Goal: Find specific page/section: Find specific page/section

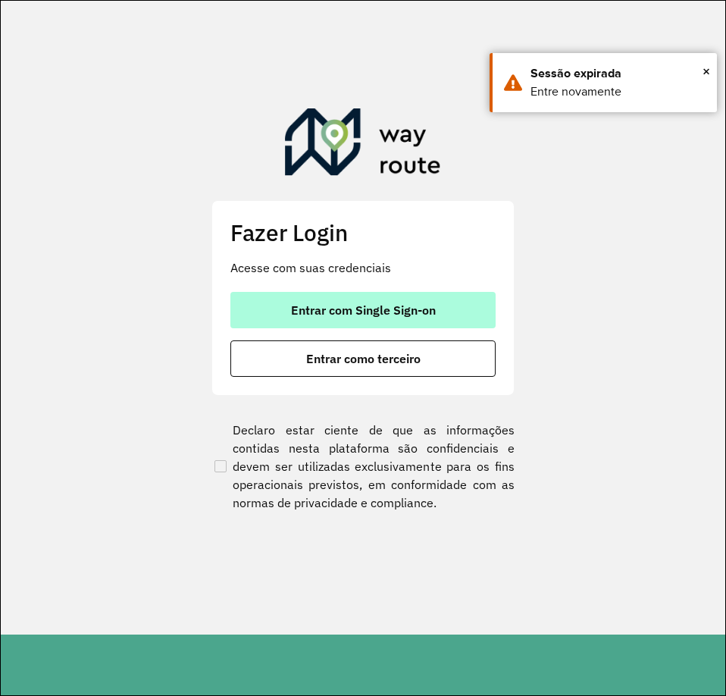
click at [365, 309] on span "Entrar com Single Sign-on" at bounding box center [363, 310] width 145 height 12
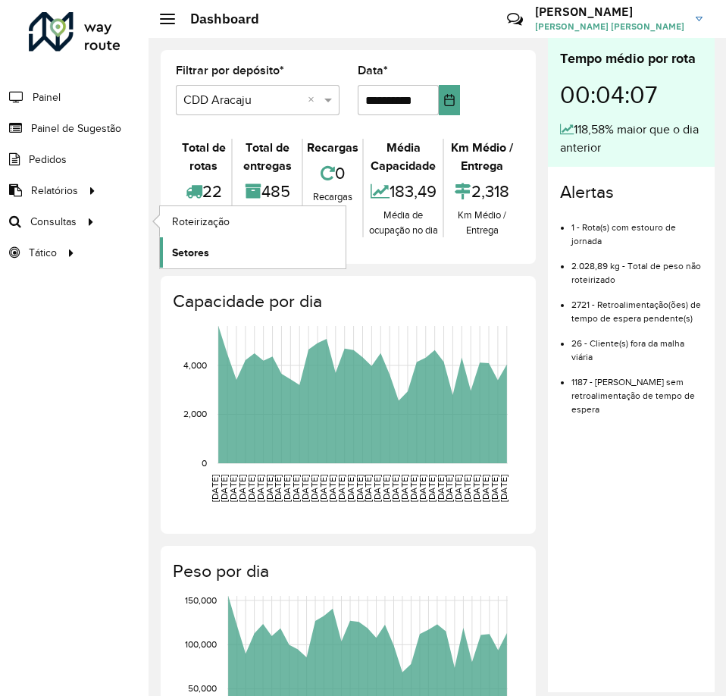
click at [177, 246] on span "Setores" at bounding box center [190, 253] width 37 height 16
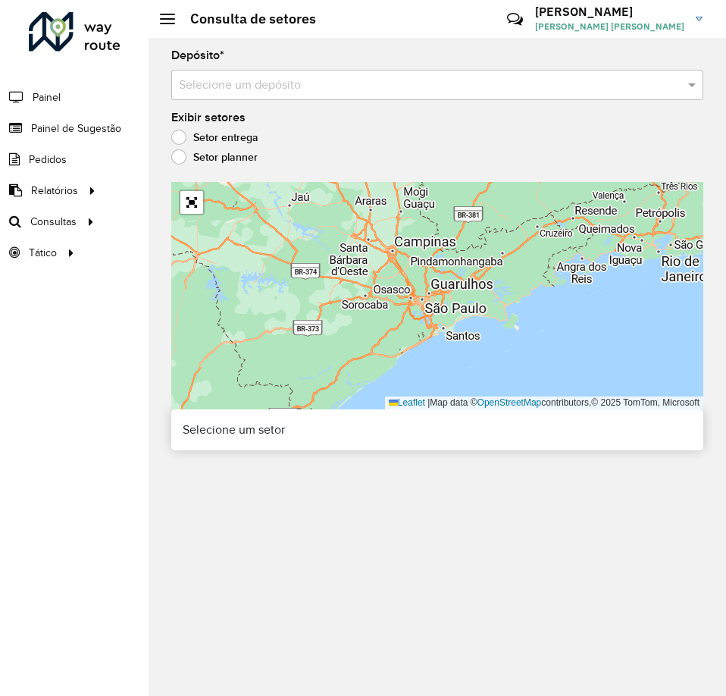
click at [229, 86] on input "text" at bounding box center [422, 86] width 487 height 18
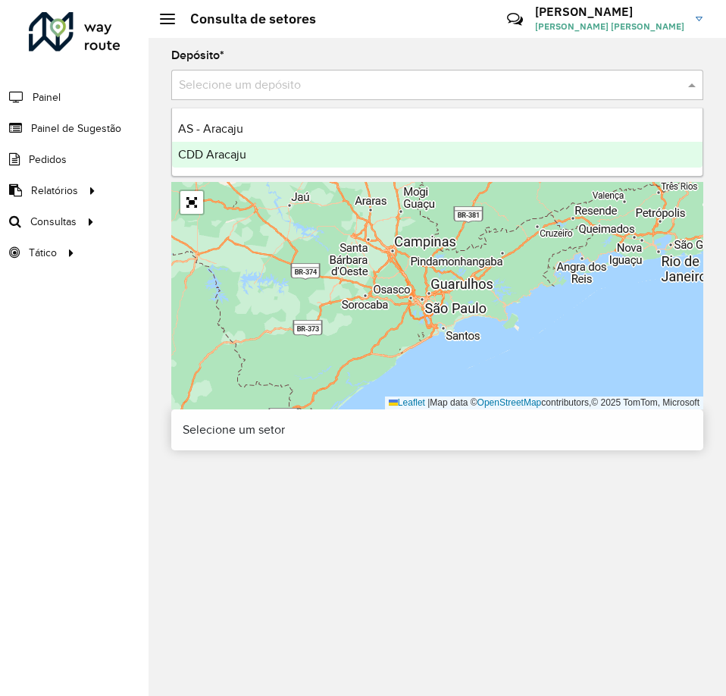
click at [231, 152] on span "CDD Aracaju" at bounding box center [212, 154] width 68 height 13
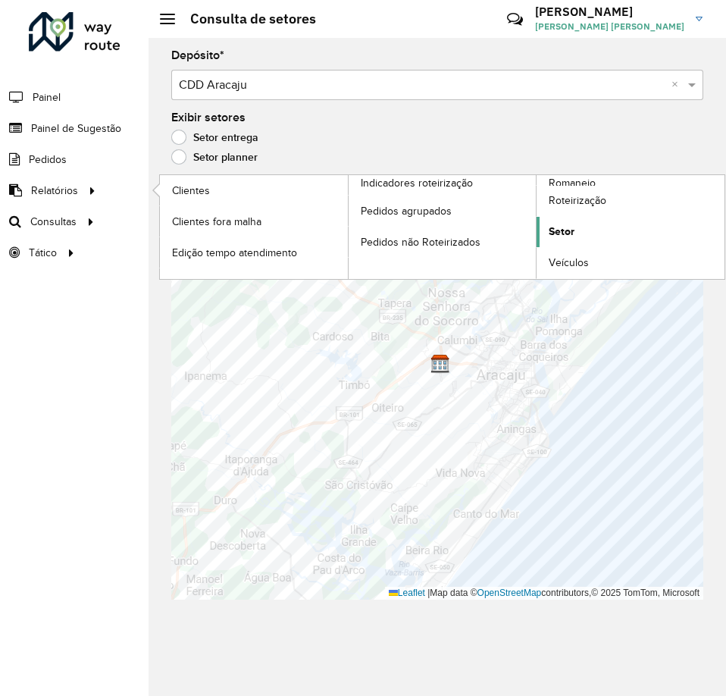
click at [557, 232] on span "Setor" at bounding box center [562, 232] width 26 height 16
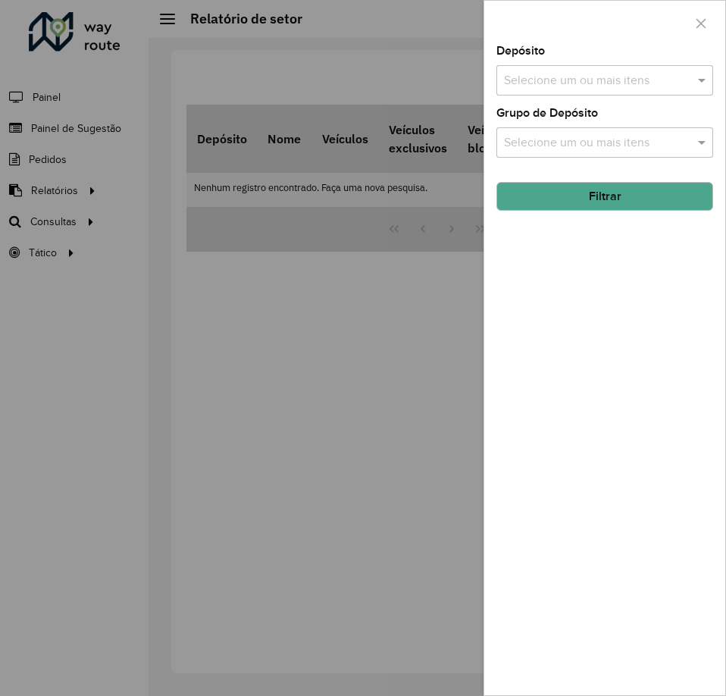
click at [579, 72] on input "text" at bounding box center [597, 81] width 194 height 18
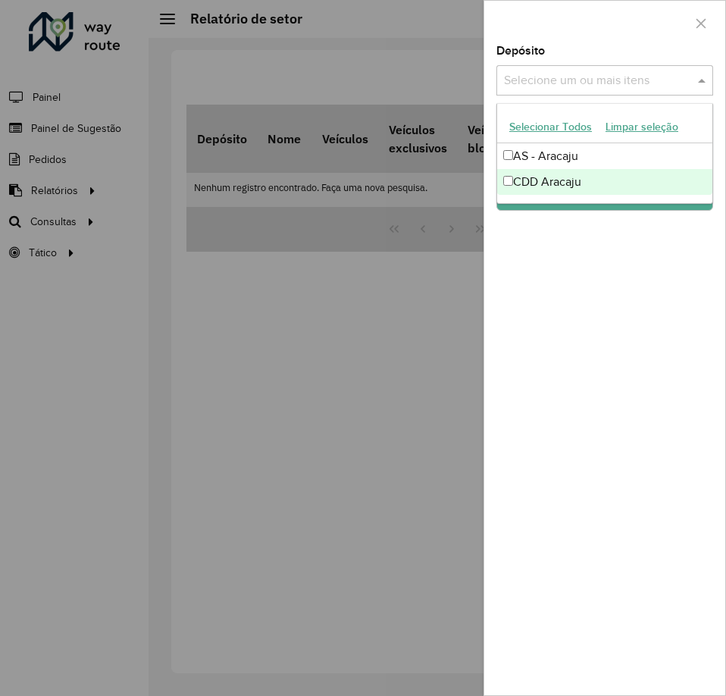
click at [560, 180] on div "CDD Aracaju" at bounding box center [604, 182] width 215 height 26
click at [573, 187] on div "CDD Aracaju" at bounding box center [604, 182] width 215 height 26
click at [574, 221] on div "Depósito Selecione um ou mais itens CDD Aracaju × × Grupo de Depósito Selecione…" at bounding box center [605, 370] width 241 height 650
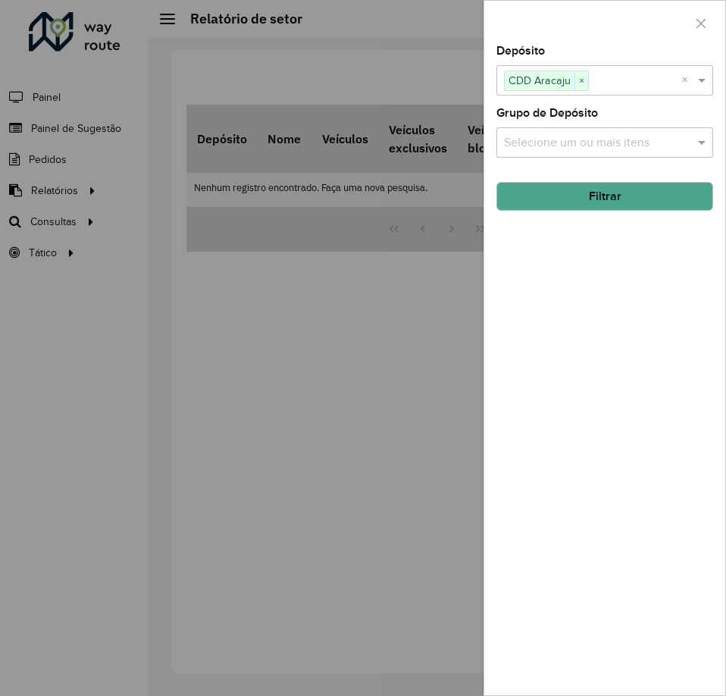
click at [588, 187] on button "Filtrar" at bounding box center [605, 196] width 217 height 29
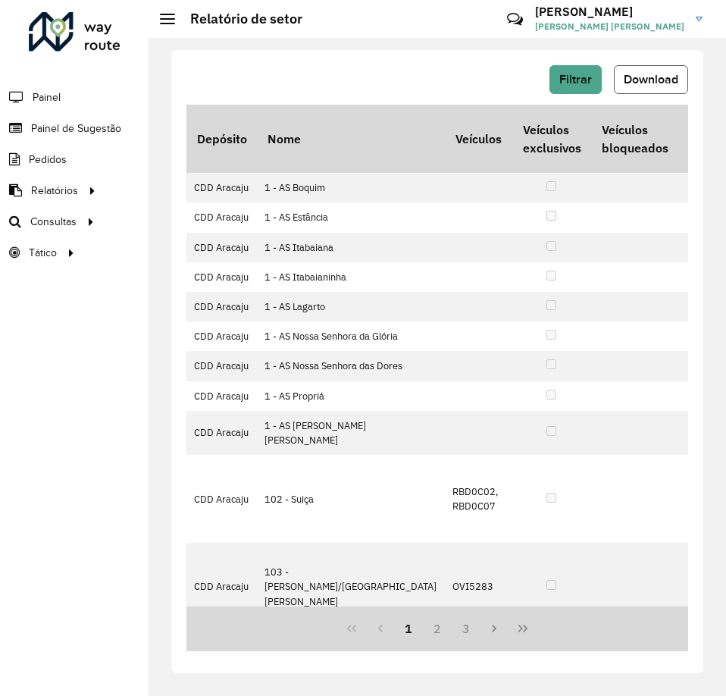
click at [649, 93] on button "Download" at bounding box center [651, 79] width 74 height 29
click at [196, 249] on span "Setores" at bounding box center [190, 253] width 37 height 16
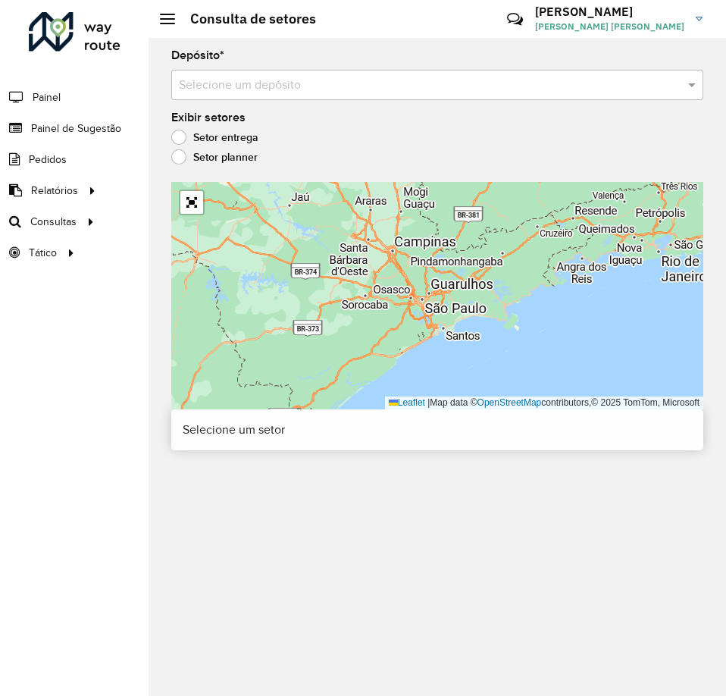
click at [243, 67] on div "Depósito * Selecione um depósito" at bounding box center [437, 75] width 532 height 50
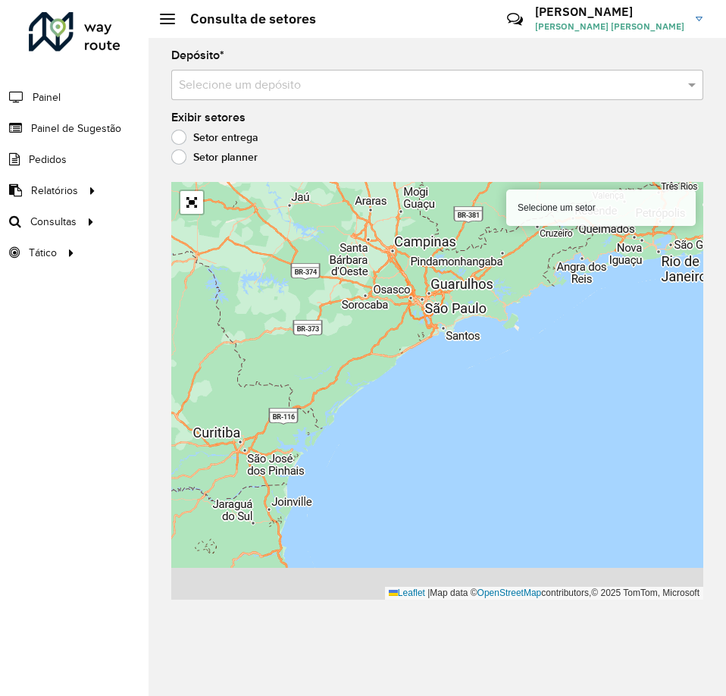
click at [246, 79] on input "text" at bounding box center [422, 86] width 487 height 18
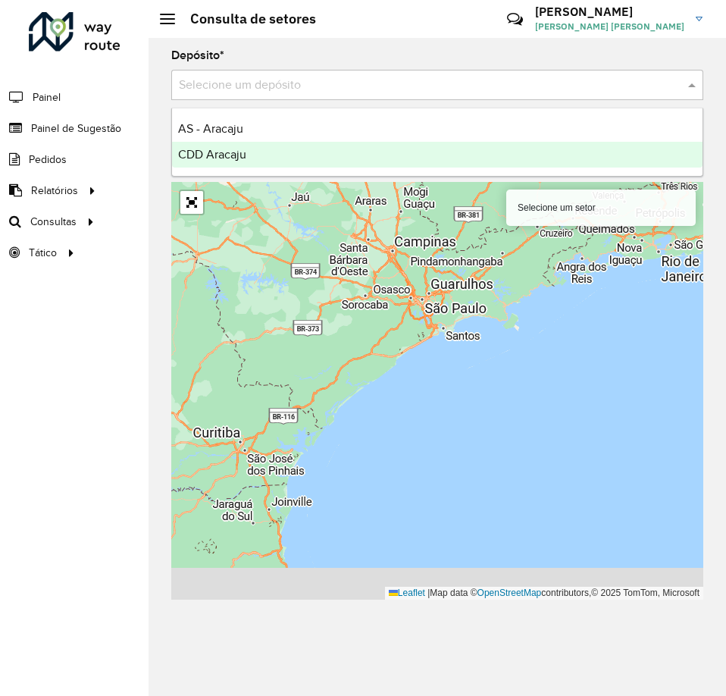
click at [217, 159] on span "CDD Aracaju" at bounding box center [212, 154] width 68 height 13
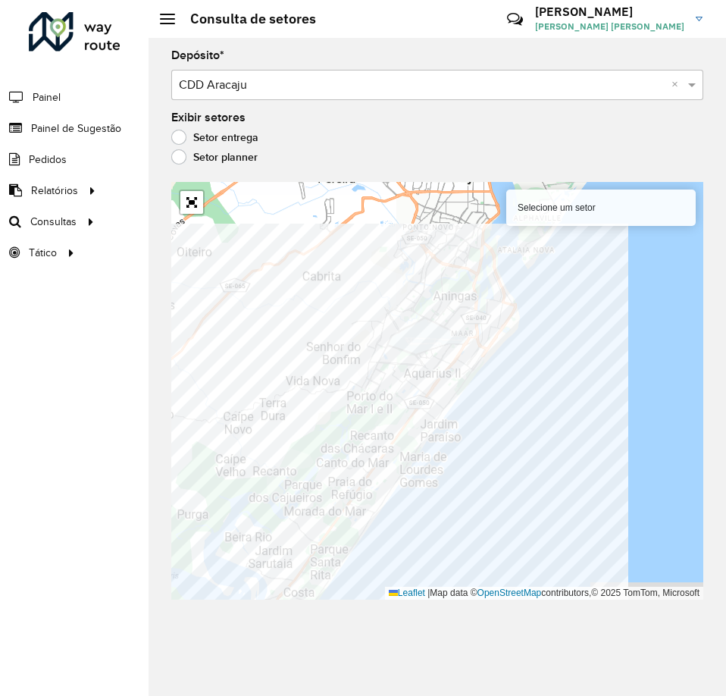
click at [168, 510] on div "Depósito * Selecione um depósito × CDD Aracaju × Exibir setores Setor entrega S…" at bounding box center [438, 367] width 578 height 658
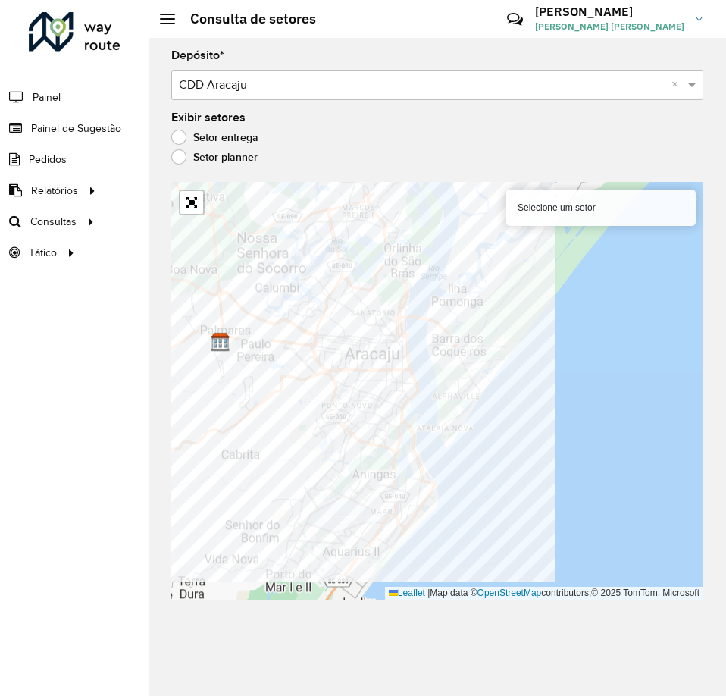
click at [133, 326] on div "Roteirizador AmbevTech Painel Painel de Sugestão Pedidos Relatórios Clientes Cl…" at bounding box center [363, 348] width 726 height 696
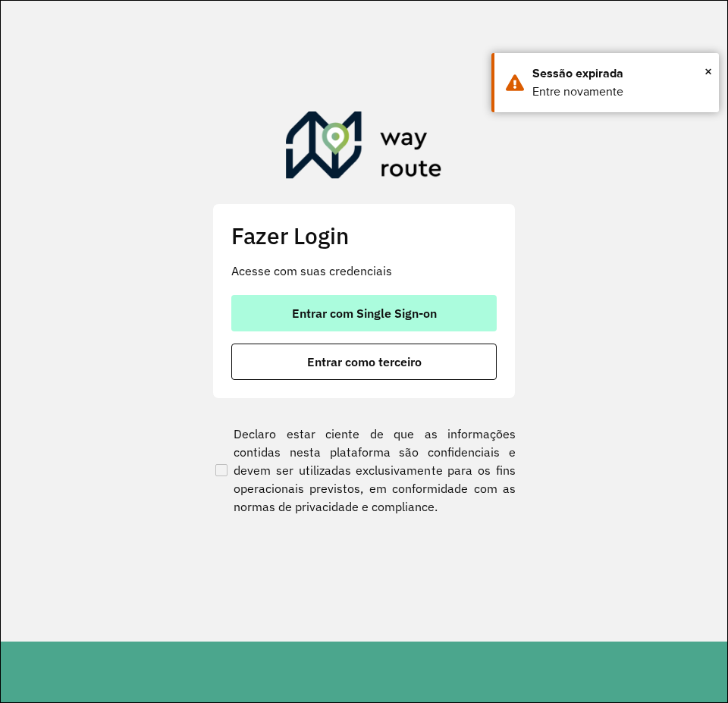
click at [410, 324] on button "Entrar com Single Sign-on" at bounding box center [363, 313] width 265 height 36
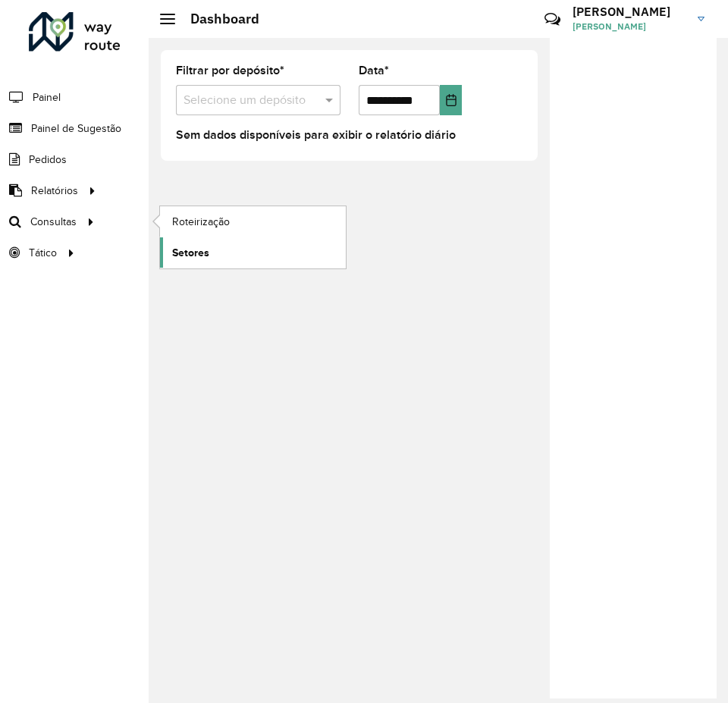
click at [199, 250] on span "Setores" at bounding box center [190, 253] width 37 height 16
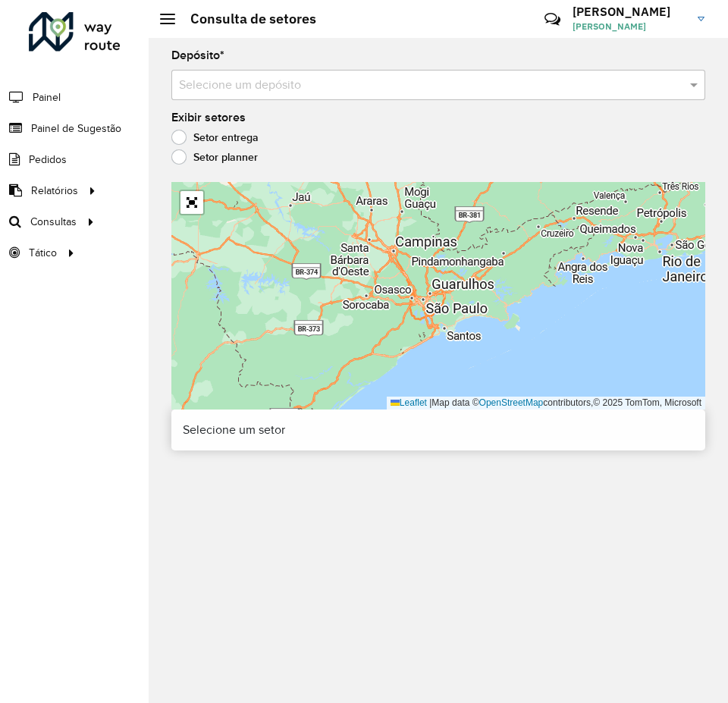
click at [240, 67] on div "Depósito * Selecione um depósito" at bounding box center [438, 75] width 534 height 50
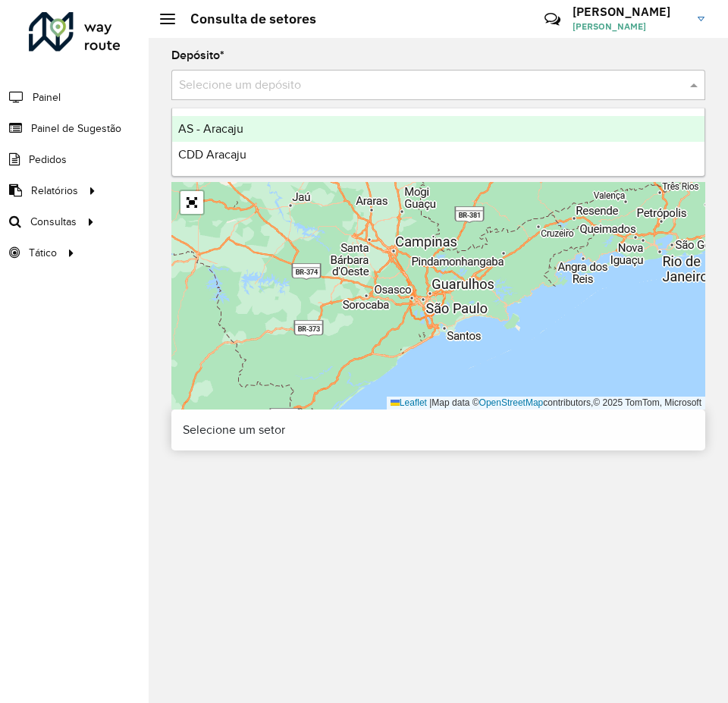
click at [249, 82] on input "text" at bounding box center [423, 86] width 488 height 18
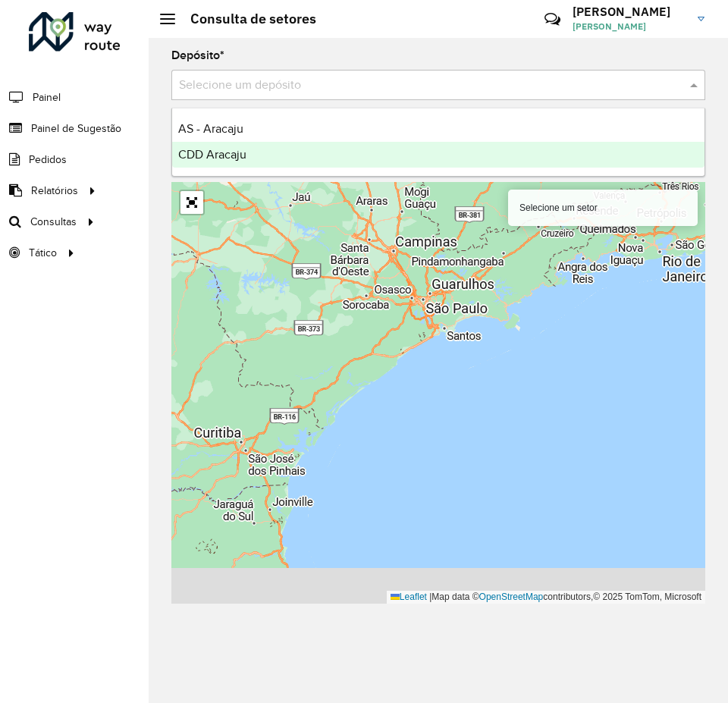
click at [222, 152] on span "CDD Aracaju" at bounding box center [212, 154] width 68 height 13
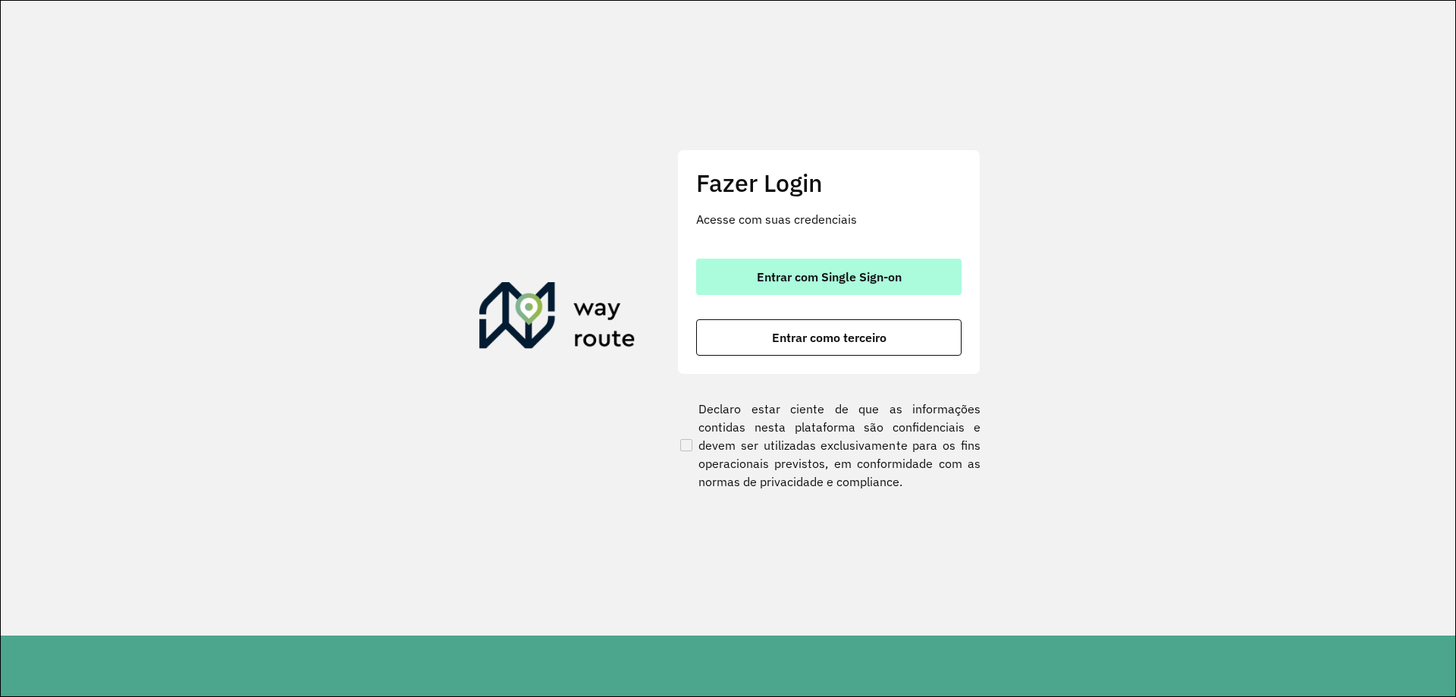
click at [831, 267] on button "Entrar com Single Sign-on" at bounding box center [828, 277] width 265 height 36
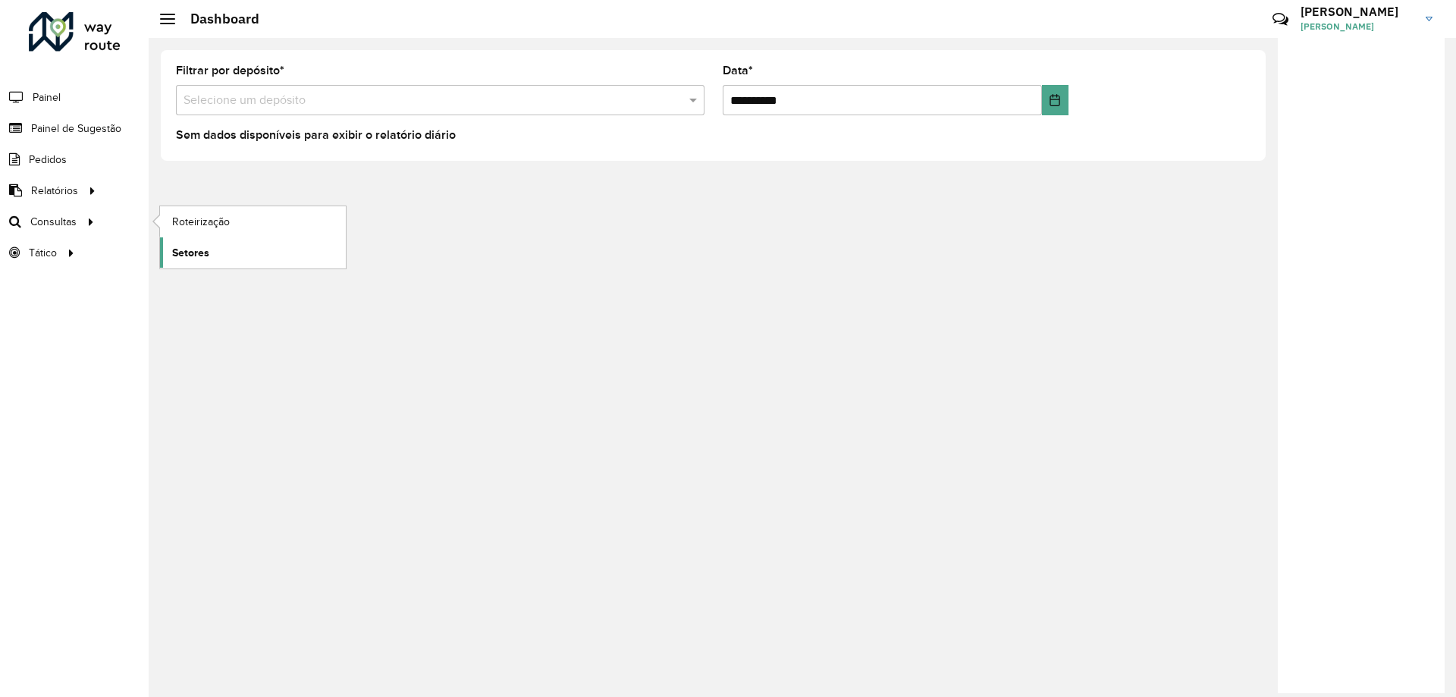
click at [198, 253] on span "Setores" at bounding box center [190, 253] width 37 height 16
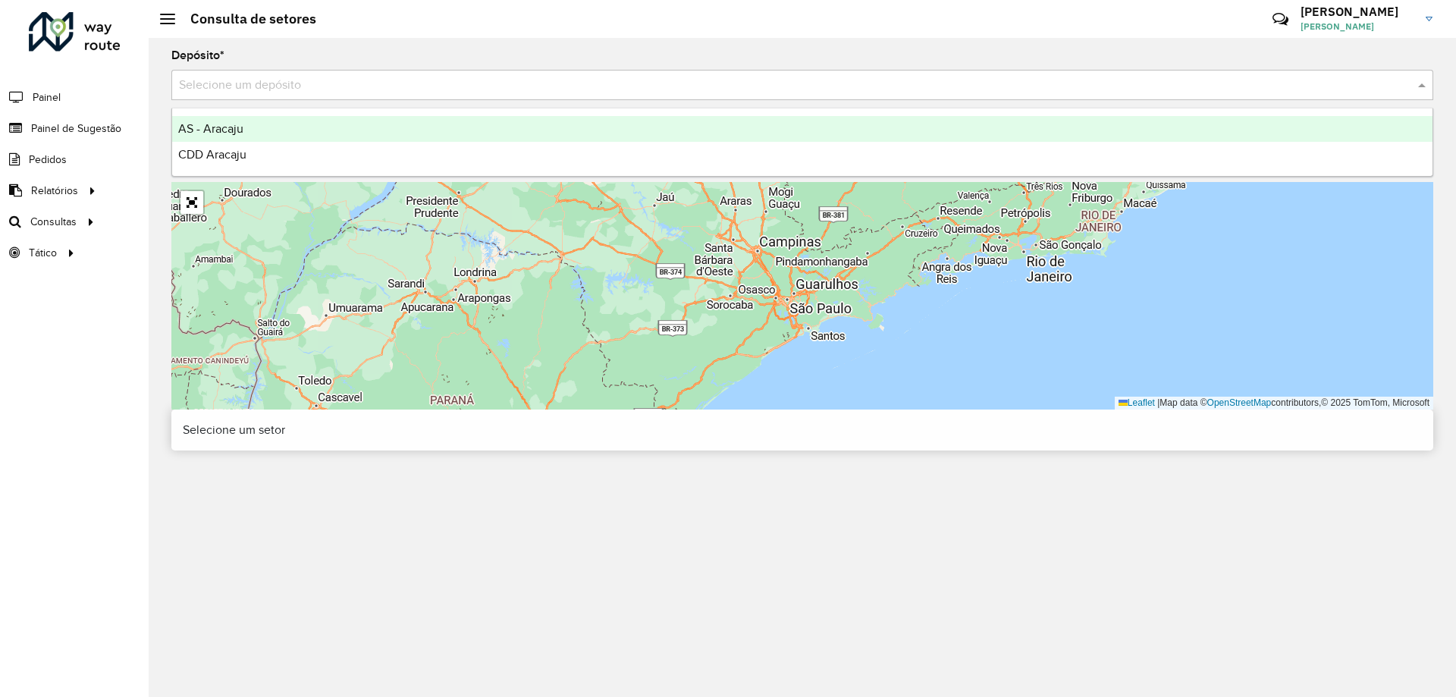
click at [273, 96] on div "Selecione um depósito" at bounding box center [802, 85] width 1262 height 30
click at [249, 152] on div "CDD Aracaju" at bounding box center [802, 155] width 1260 height 26
